Goal: Information Seeking & Learning: Find specific fact

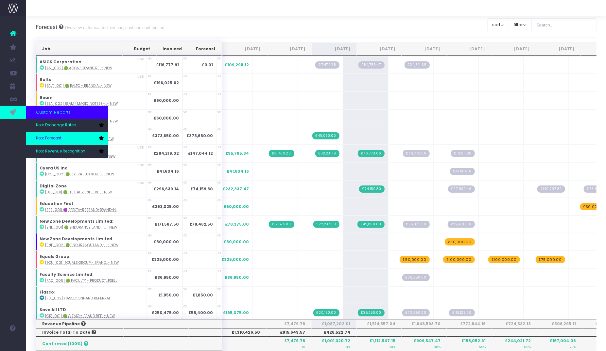
click at [56, 136] on span "Koto Forecast" at bounding box center [48, 139] width 25 height 6
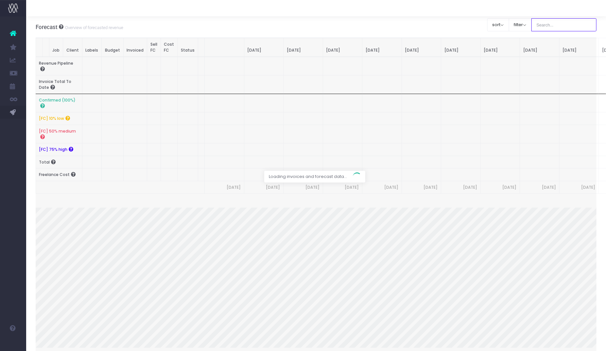
click at [573, 25] on input "text" at bounding box center [563, 24] width 65 height 13
type input "Microsoft"
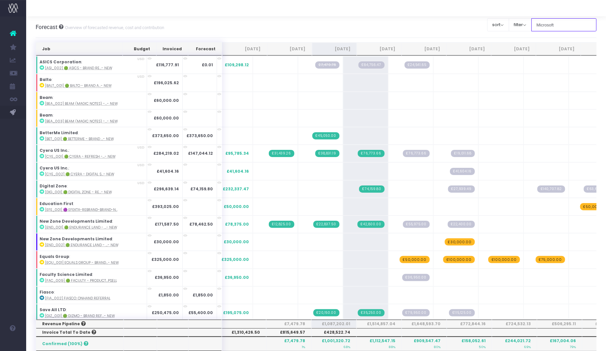
click at [573, 25] on input "Microsoft" at bounding box center [563, 24] width 65 height 13
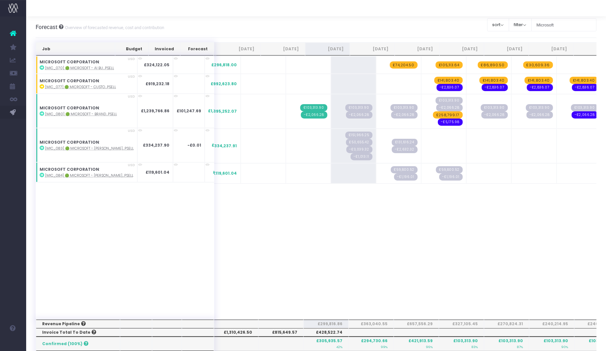
click at [365, 238] on div "Job Budget Invoiced Forecast Jun 25 Jul 25 Aug 25 Sep 25 Oct 25 Nov 25 Dec 25 J…" at bounding box center [316, 187] width 561 height 263
click at [88, 112] on abbr "[MIC_080] 🟢 Microsoft - Brand...psell" at bounding box center [81, 114] width 72 height 5
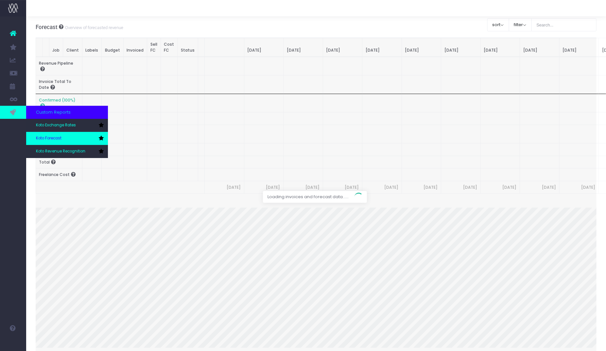
click at [63, 138] on link "Koto Forecast" at bounding box center [67, 138] width 82 height 13
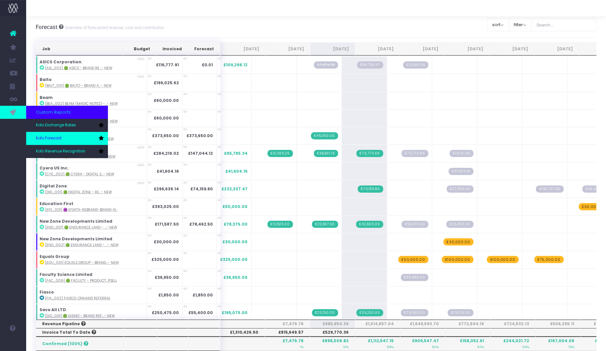
click at [65, 140] on link "Koto Forecast" at bounding box center [67, 138] width 82 height 13
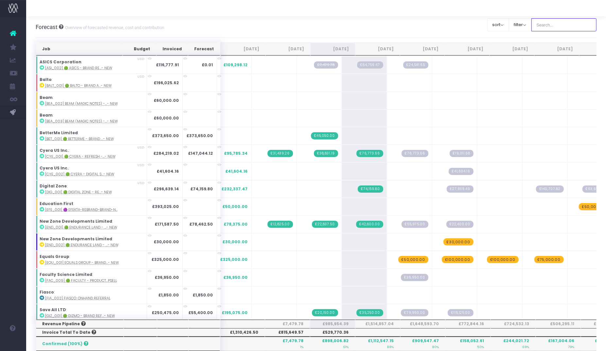
click at [562, 25] on input "text" at bounding box center [563, 24] width 65 height 13
type input "Microsoft"
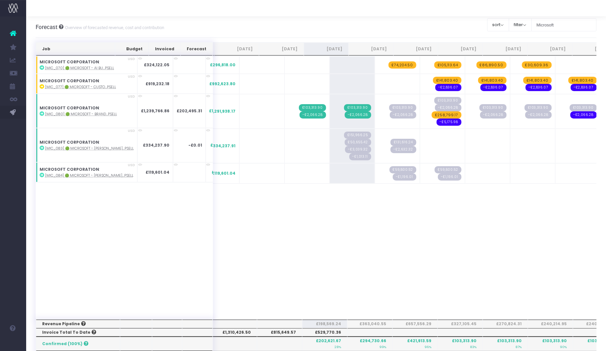
click at [350, 200] on div "Job Budget Invoiced Forecast [DATE] [DATE] [DATE] Sep [DATE] Nov [DATE] Jan [DA…" at bounding box center [316, 187] width 561 height 263
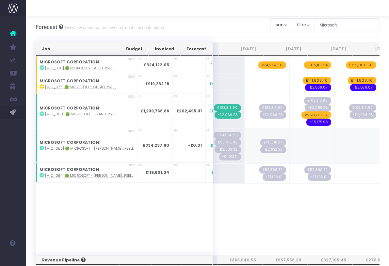
scroll to position [0, 88]
